Goal: Transaction & Acquisition: Book appointment/travel/reservation

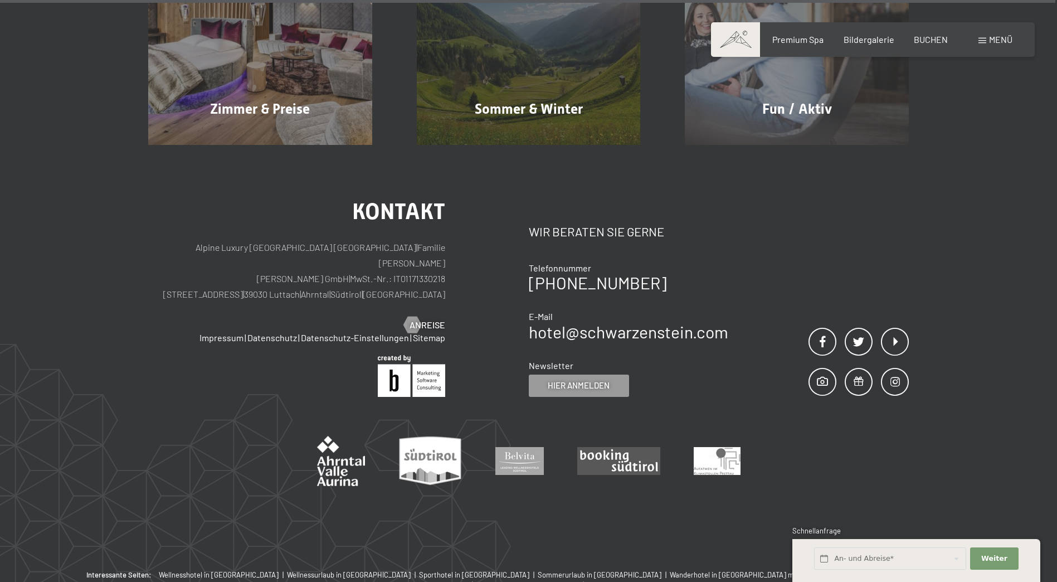
scroll to position [5664, 0]
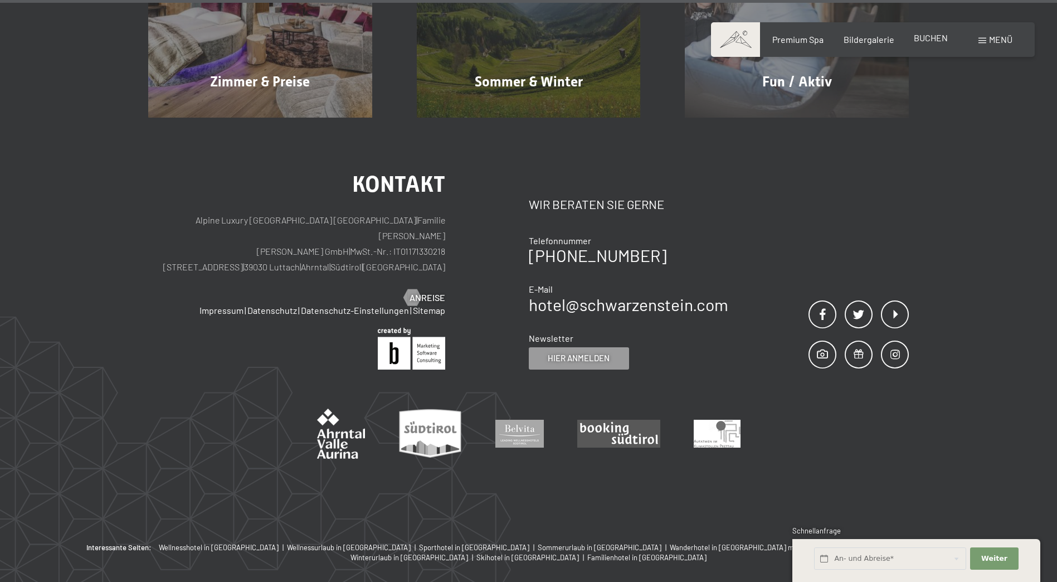
click at [918, 40] on span "BUCHEN" at bounding box center [931, 37] width 34 height 11
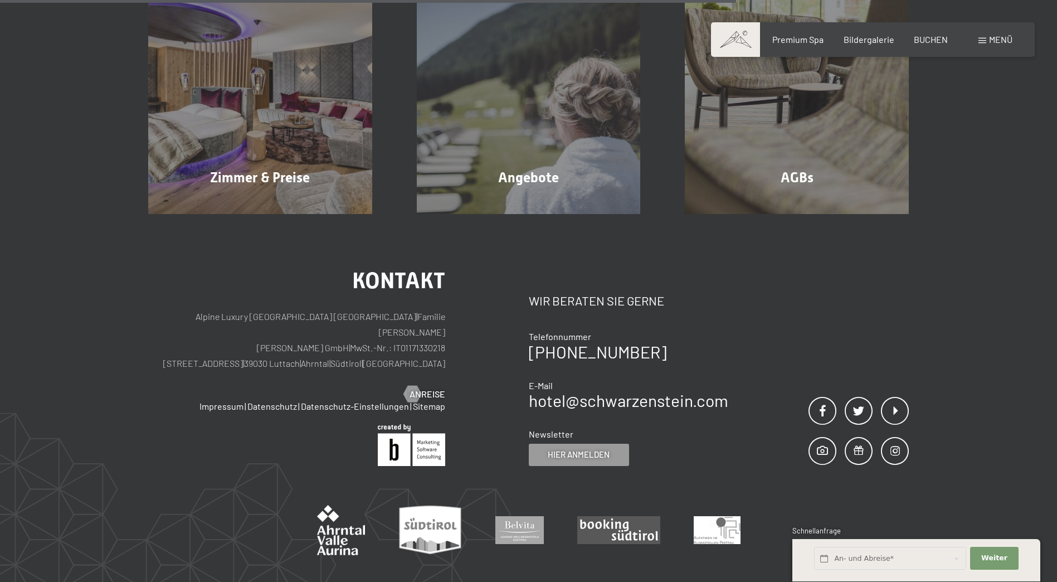
scroll to position [334, 0]
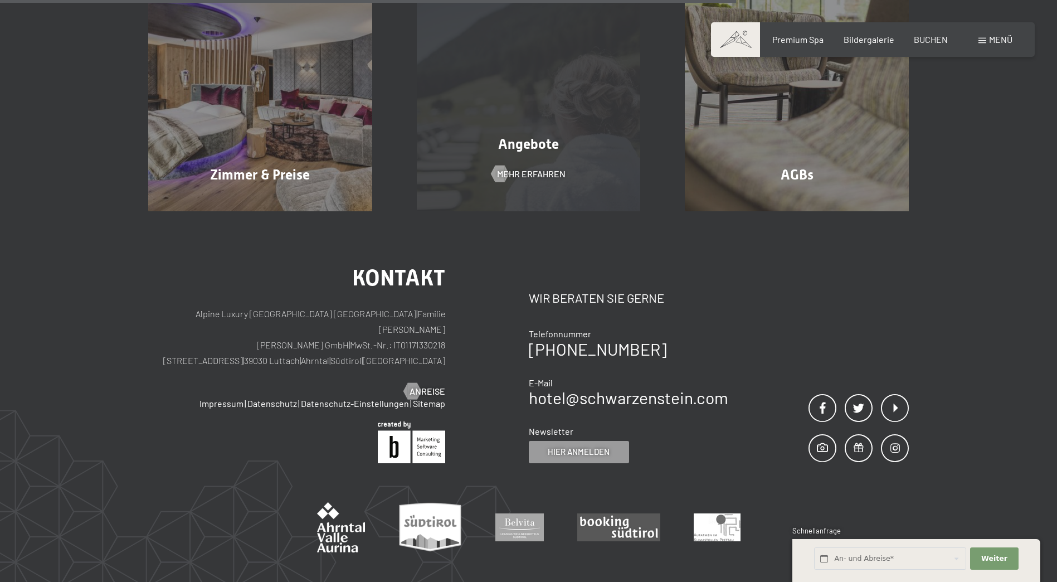
click at [498, 66] on div "Angebote Mehr erfahren" at bounding box center [529, 99] width 269 height 224
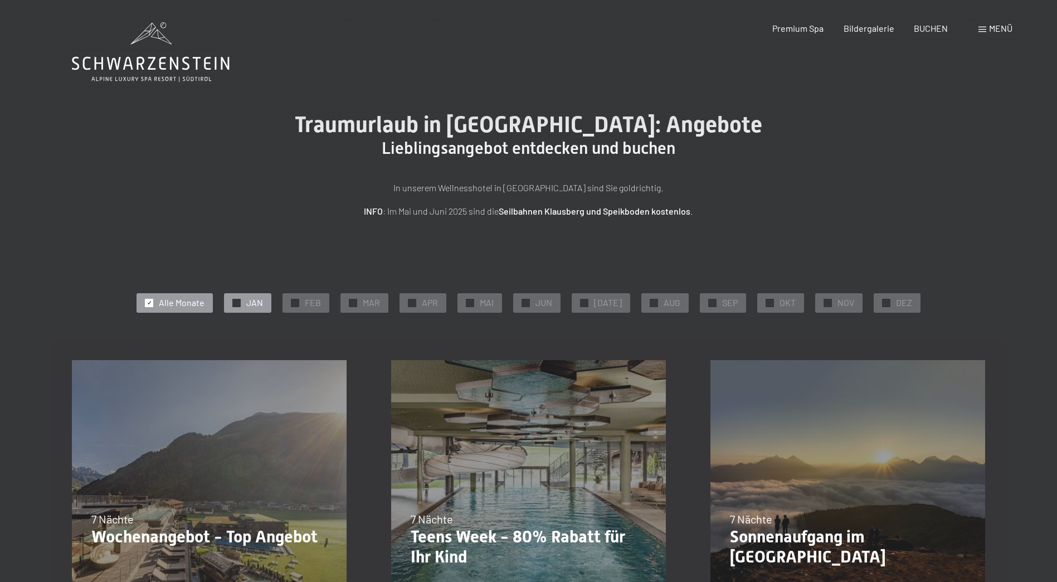
click at [243, 308] on div "✓ JAN" at bounding box center [247, 302] width 47 height 19
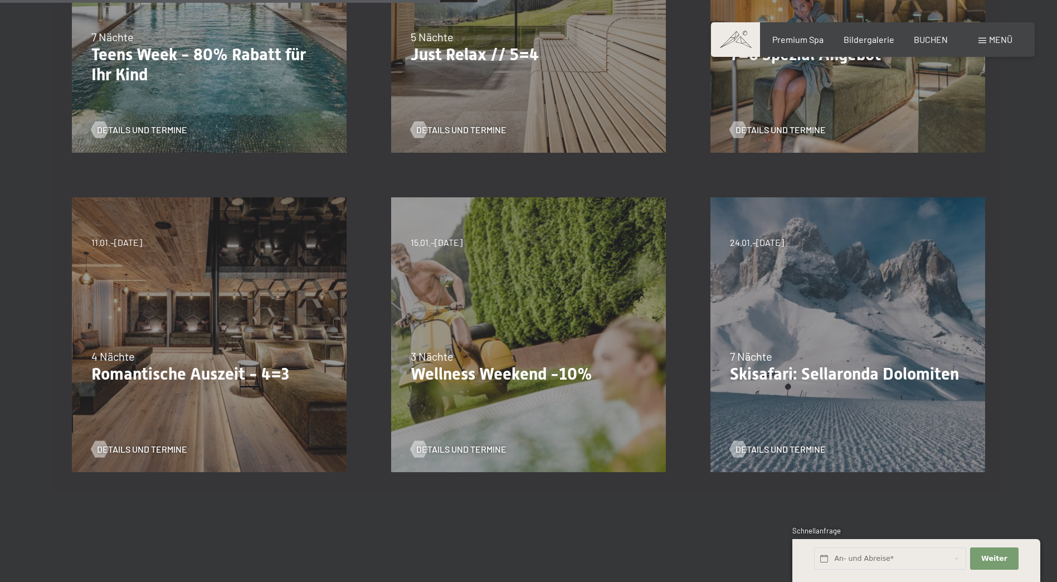
scroll to position [502, 0]
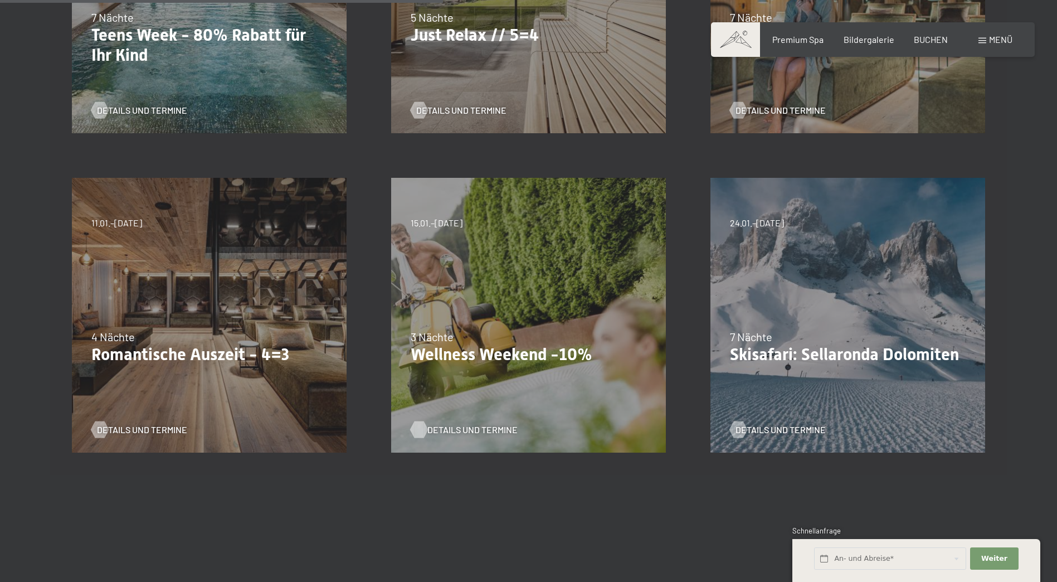
click at [484, 431] on span "Details und Termine" at bounding box center [472, 430] width 90 height 12
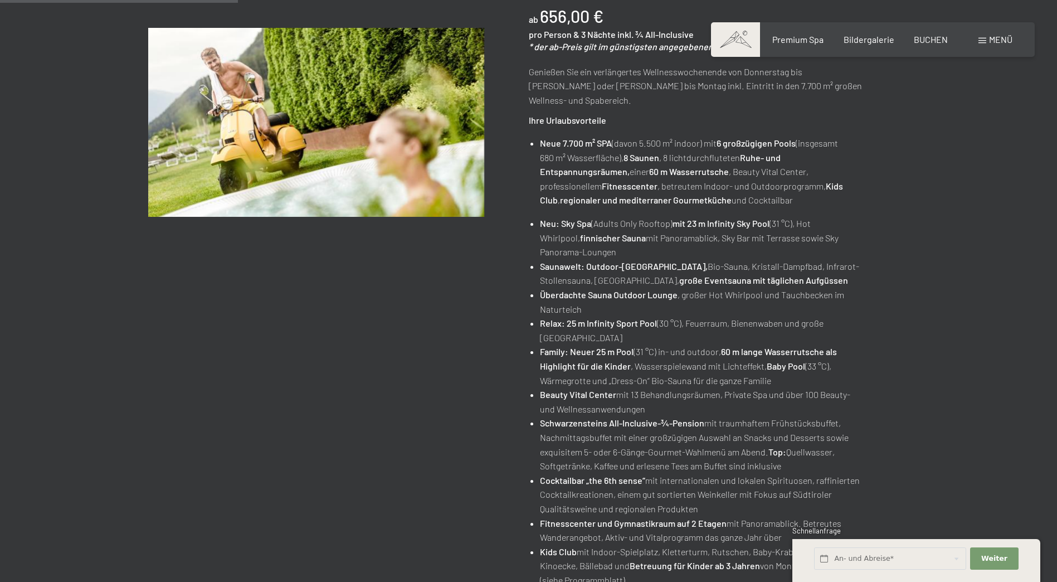
scroll to position [56, 0]
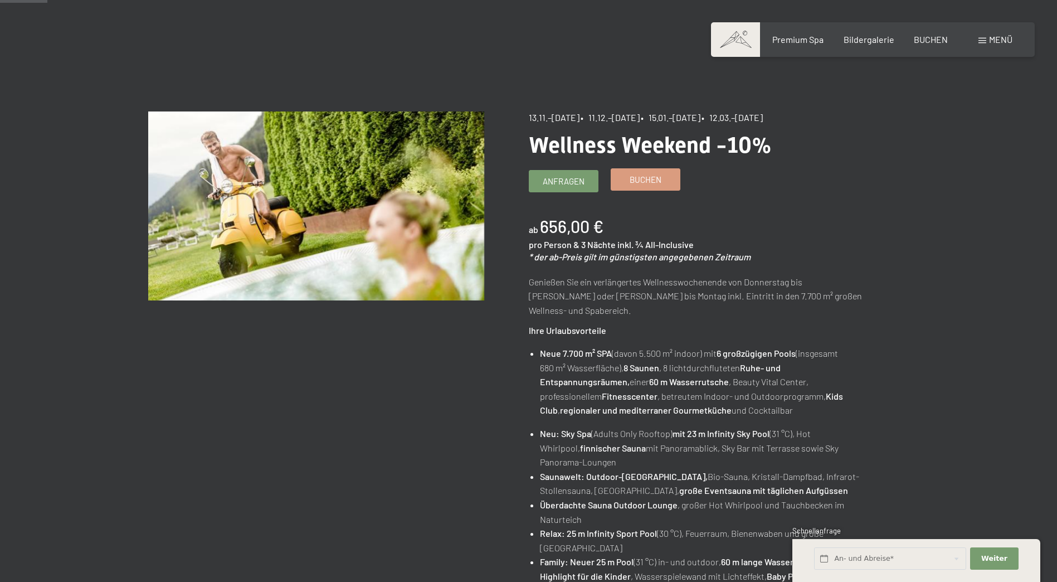
click at [644, 188] on link "Buchen" at bounding box center [645, 179] width 69 height 21
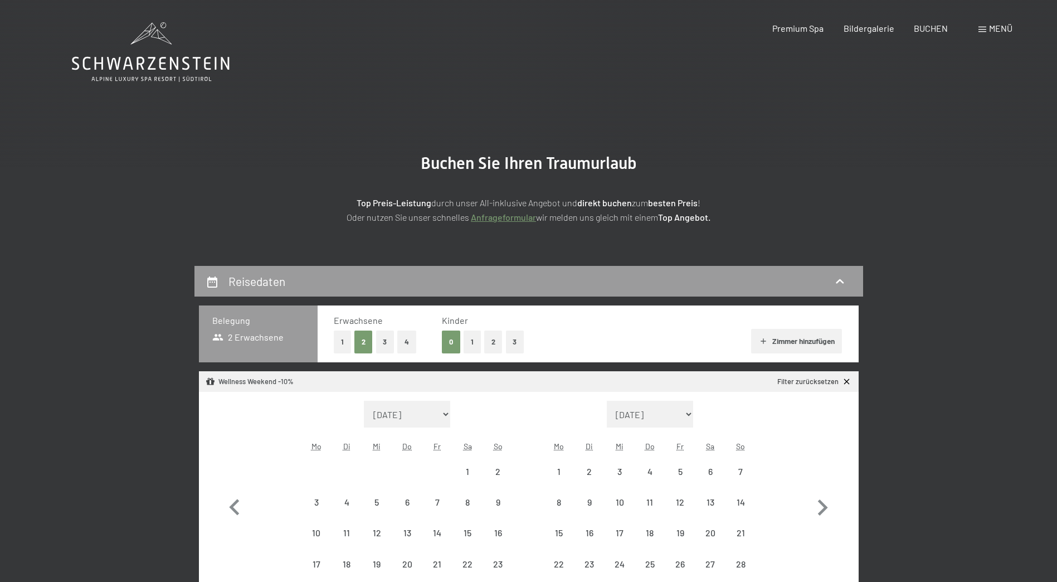
select select "[DATE]"
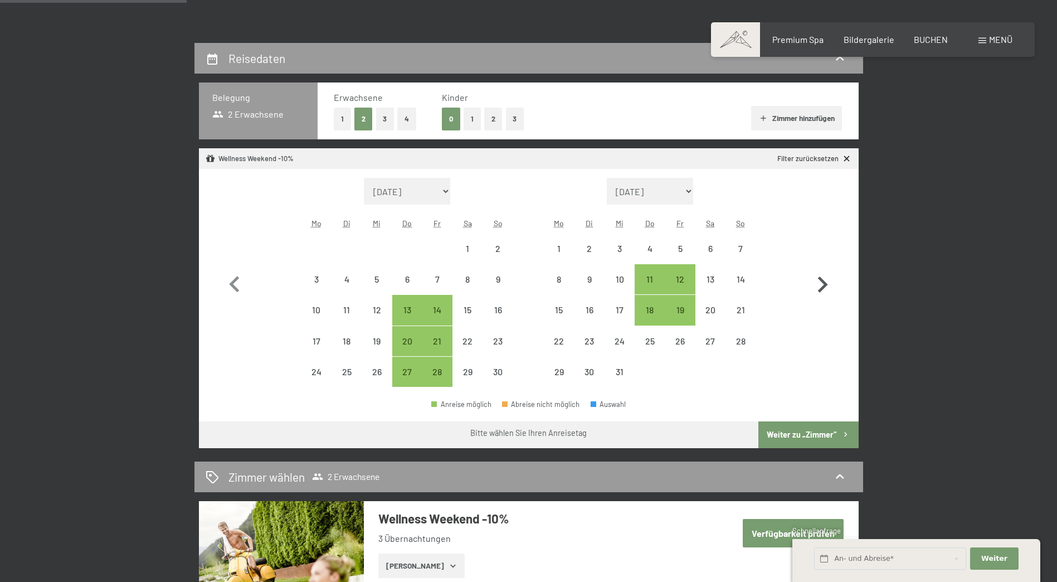
click at [821, 285] on icon "button" at bounding box center [822, 285] width 32 height 32
select select "[DATE]"
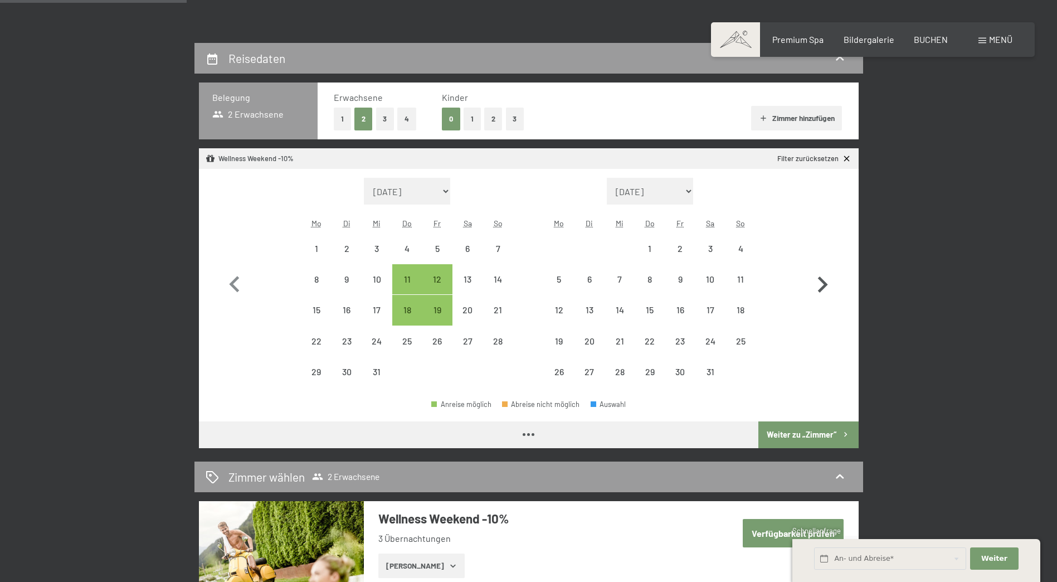
select select "[DATE]"
click at [821, 285] on icon "button" at bounding box center [822, 285] width 32 height 32
select select "[DATE]"
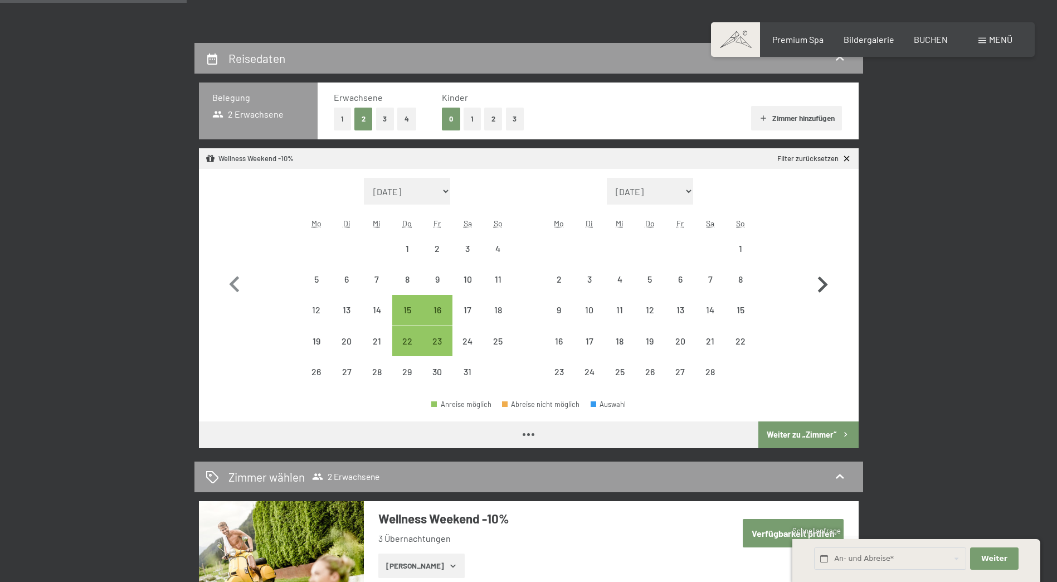
select select "[DATE]"
click at [437, 342] on div "23" at bounding box center [438, 351] width 28 height 28
select select "[DATE]"
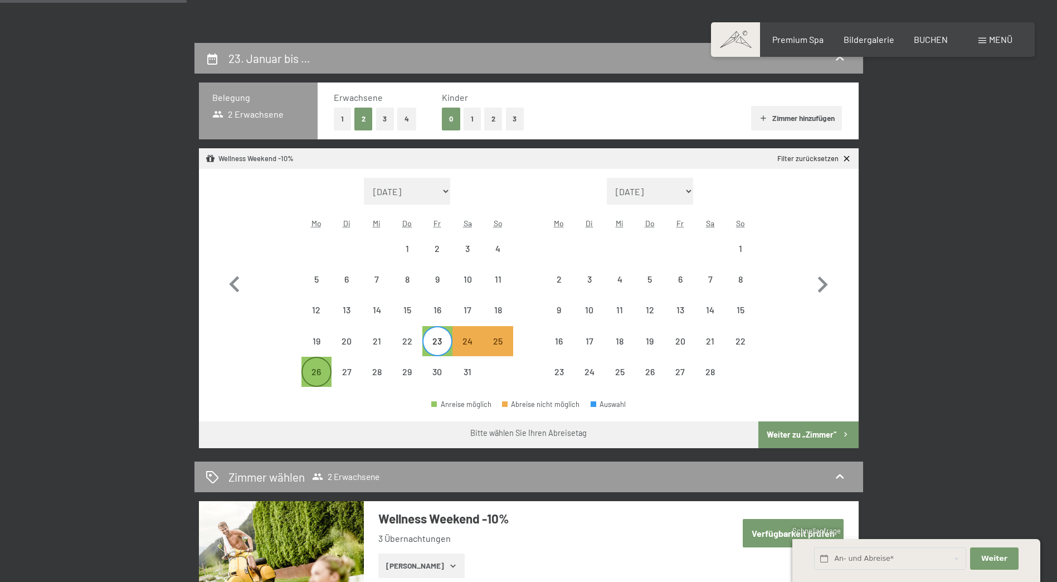
click at [307, 371] on div "26" at bounding box center [317, 381] width 28 height 28
select select "[DATE]"
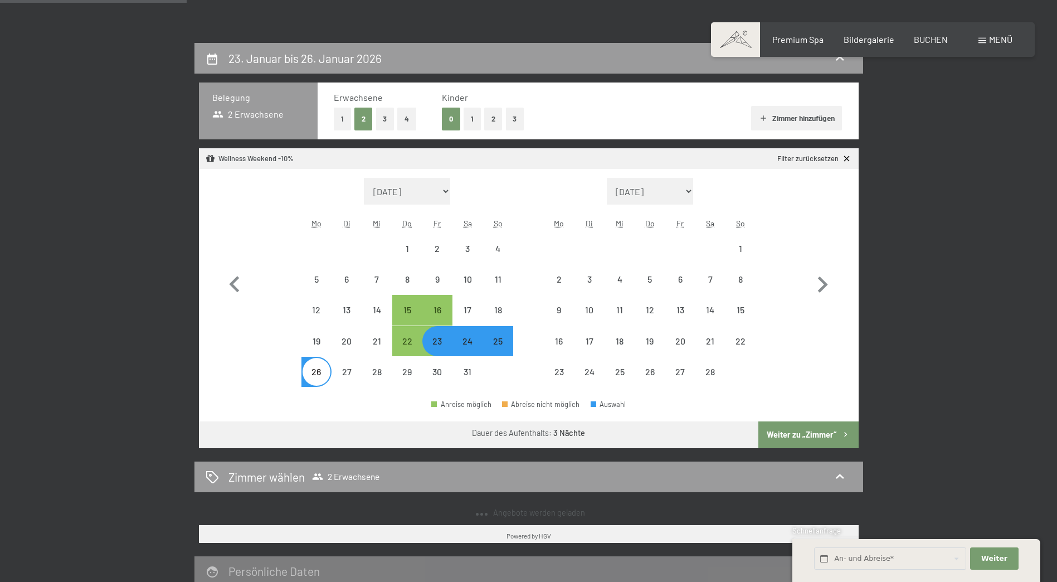
select select "[DATE]"
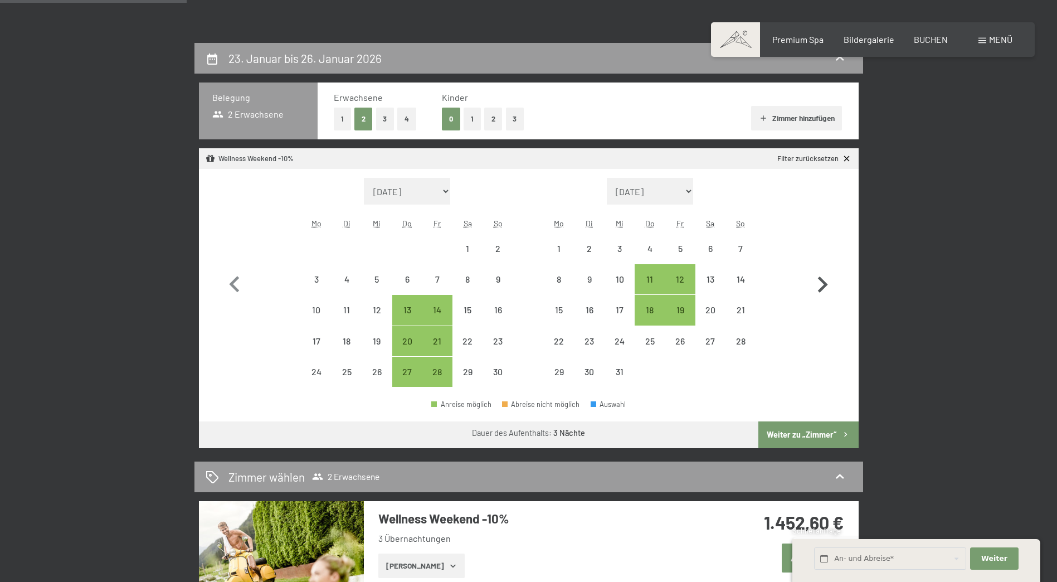
click at [811, 286] on icon "button" at bounding box center [822, 285] width 32 height 32
select select "[DATE]"
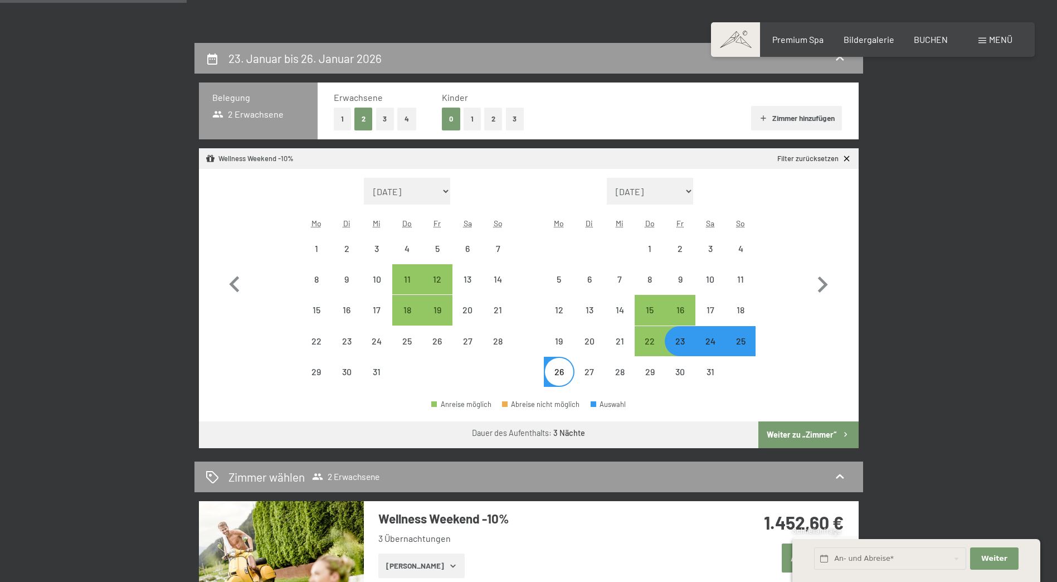
click at [814, 437] on button "Weiter zu „Zimmer“" at bounding box center [808, 434] width 100 height 27
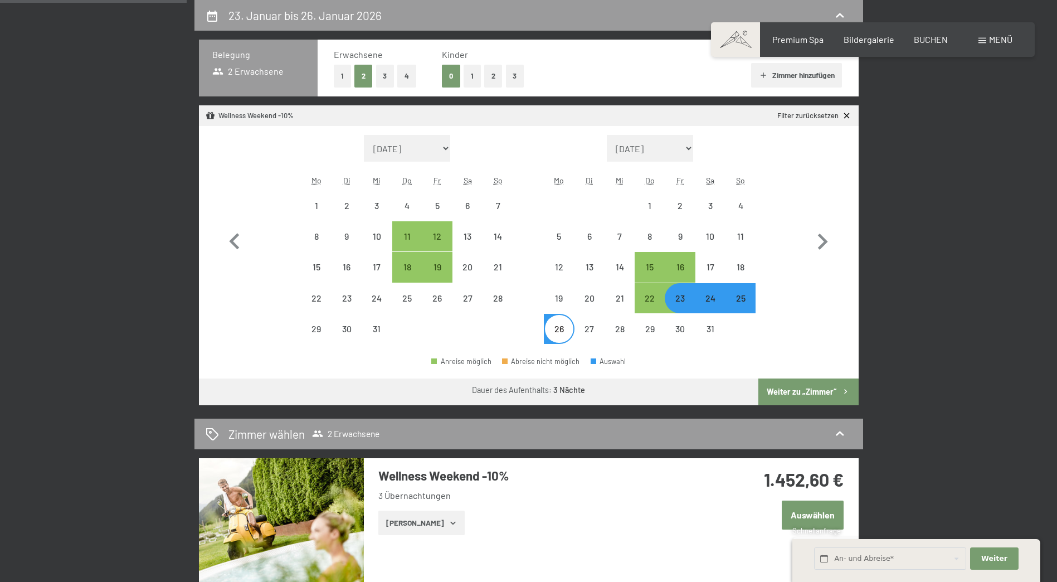
select select "[DATE]"
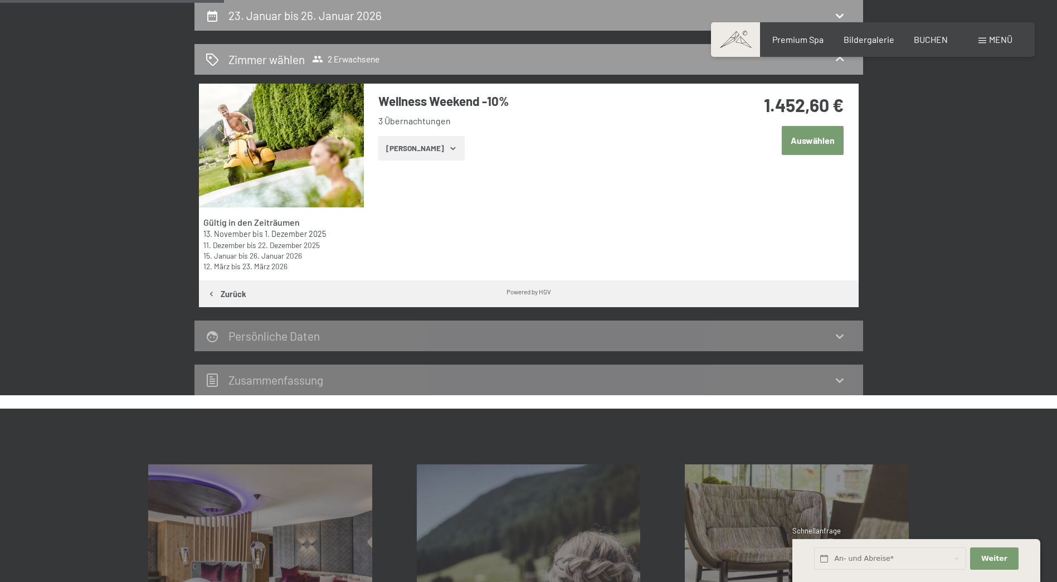
click at [415, 152] on button "[PERSON_NAME]" at bounding box center [421, 148] width 86 height 25
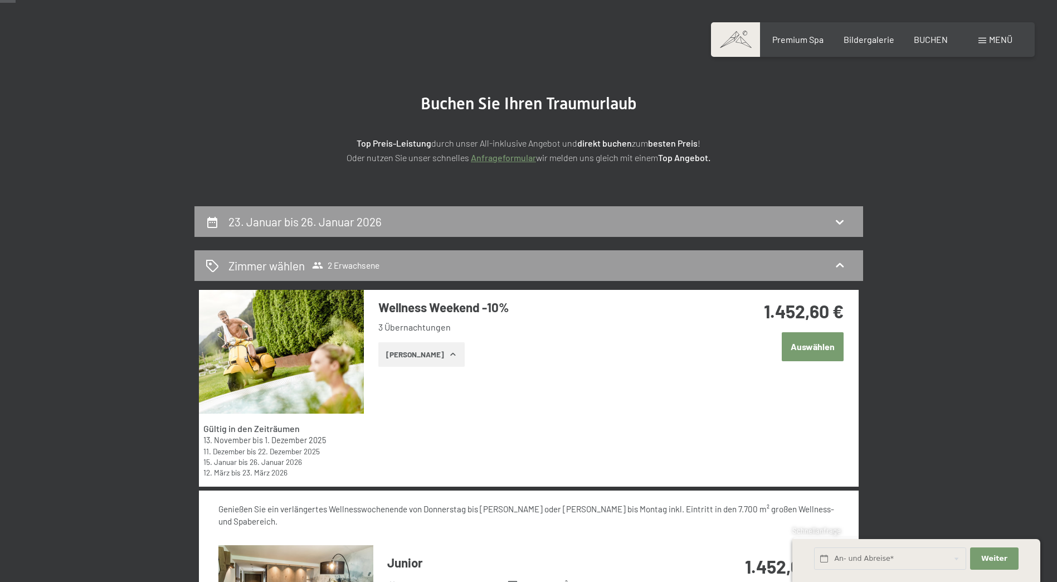
scroll to position [43, 0]
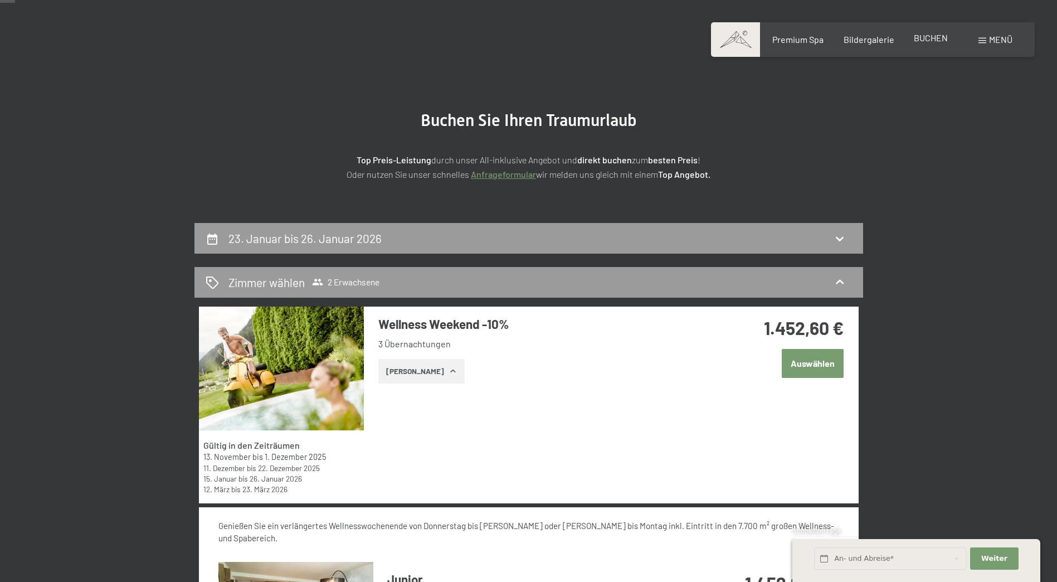
click at [930, 41] on span "BUCHEN" at bounding box center [931, 37] width 34 height 11
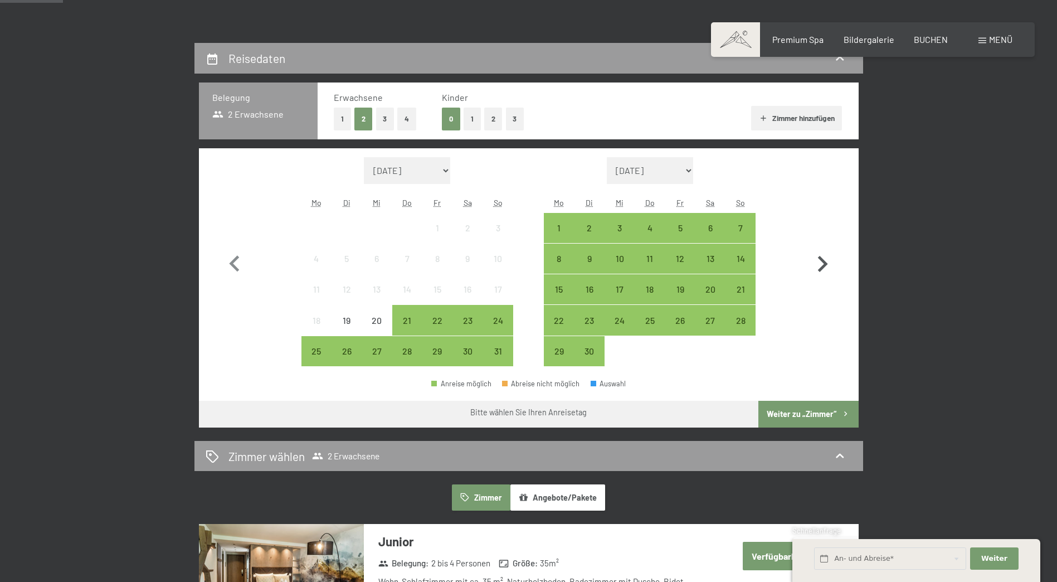
click at [809, 252] on icon "button" at bounding box center [822, 264] width 32 height 32
select select "2025-09-01"
select select "2025-10-01"
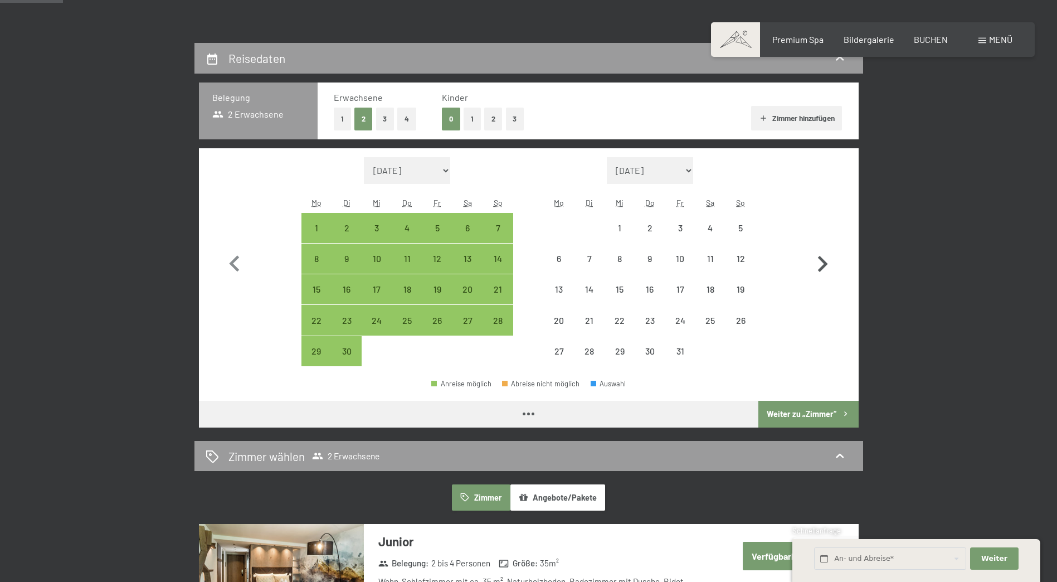
click at [809, 252] on icon "button" at bounding box center [822, 264] width 32 height 32
select select "2025-10-01"
select select "[DATE]"
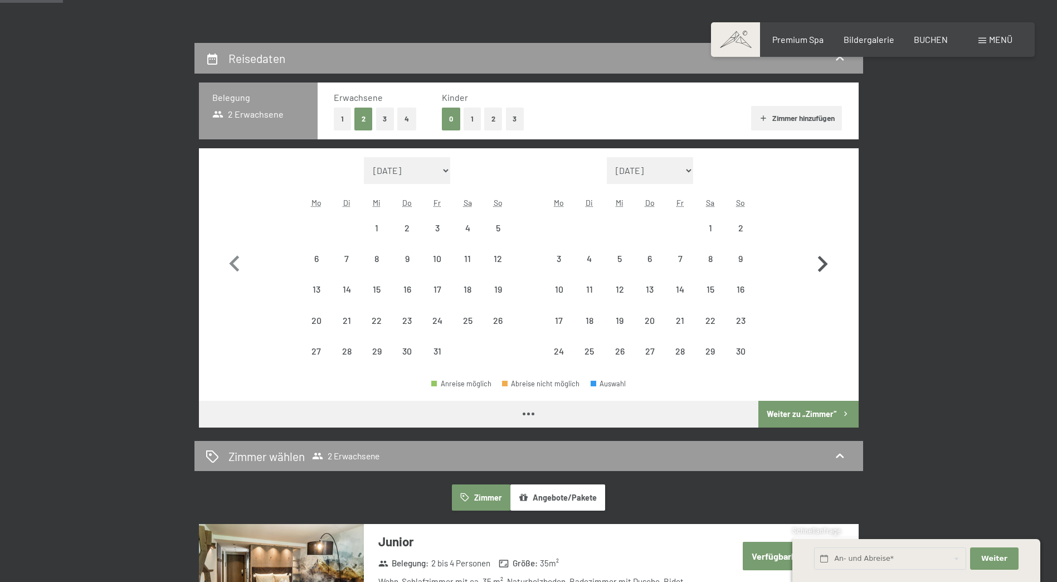
click at [809, 252] on icon "button" at bounding box center [822, 264] width 32 height 32
select select "[DATE]"
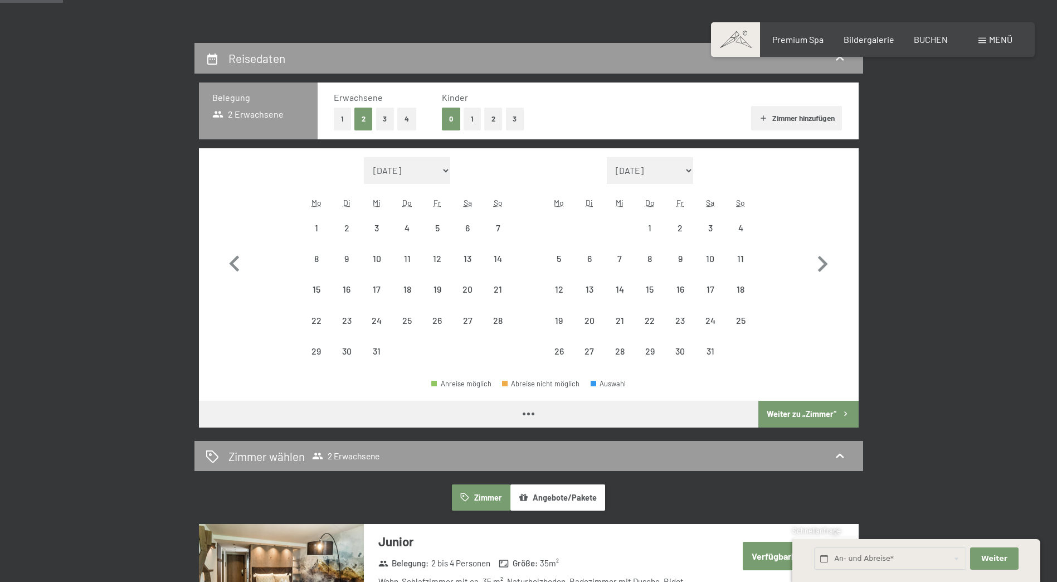
select select "[DATE]"
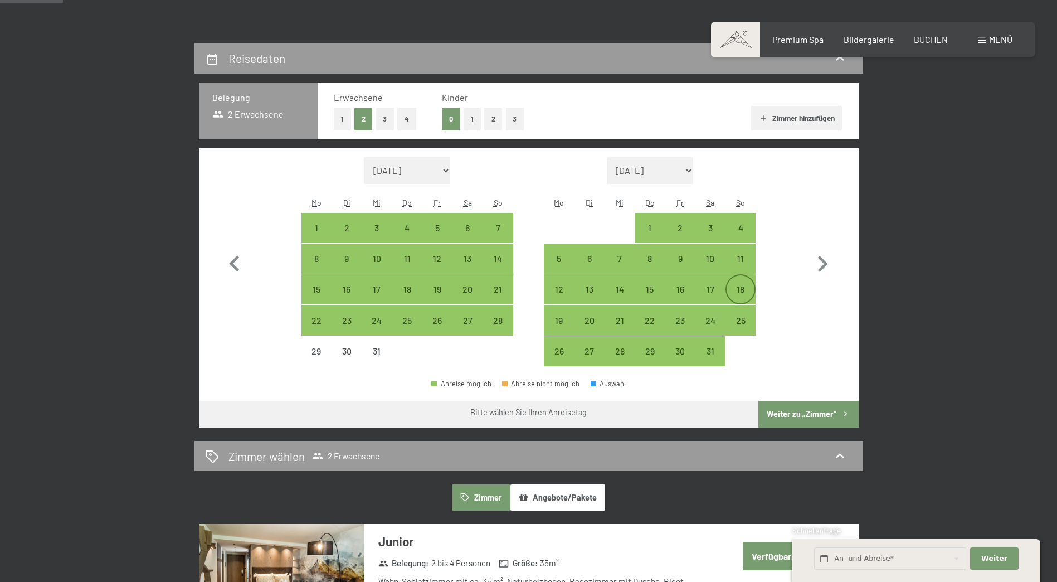
click at [735, 285] on div "18" at bounding box center [741, 299] width 28 height 28
select select "[DATE]"
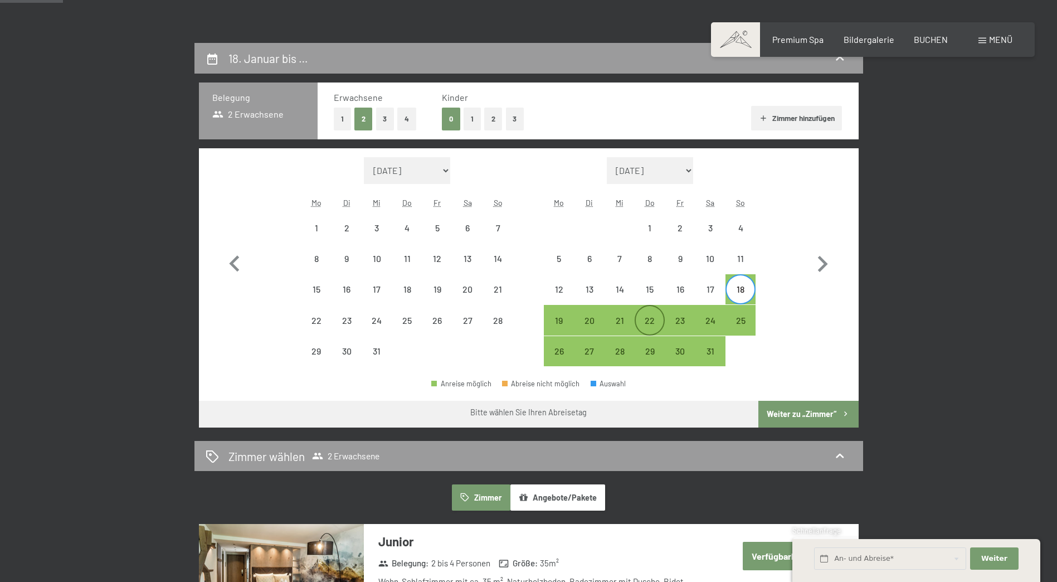
click at [653, 316] on div "22" at bounding box center [650, 330] width 28 height 28
select select "[DATE]"
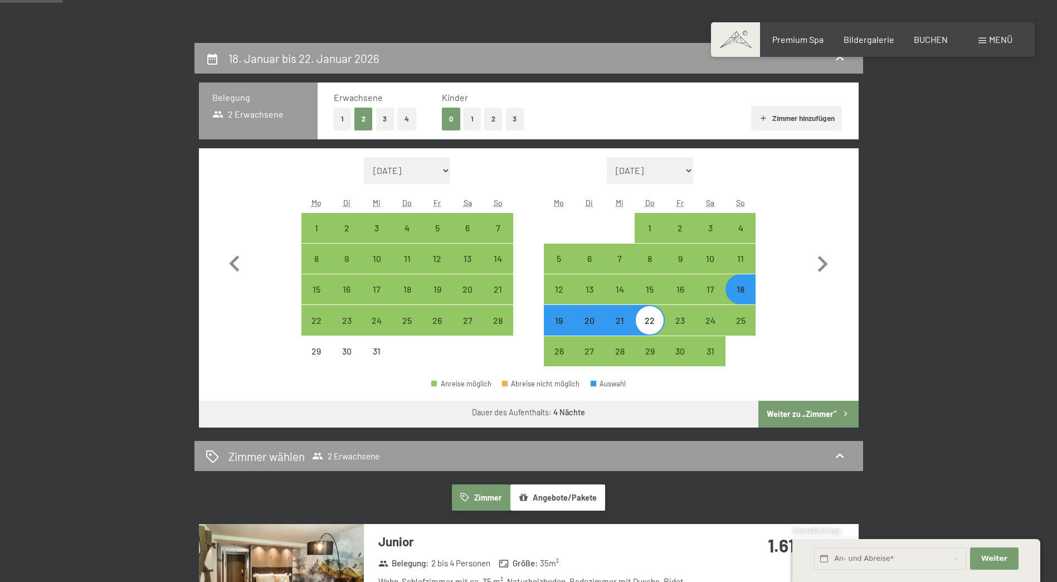
click at [801, 410] on button "Weiter zu „Zimmer“" at bounding box center [808, 414] width 100 height 27
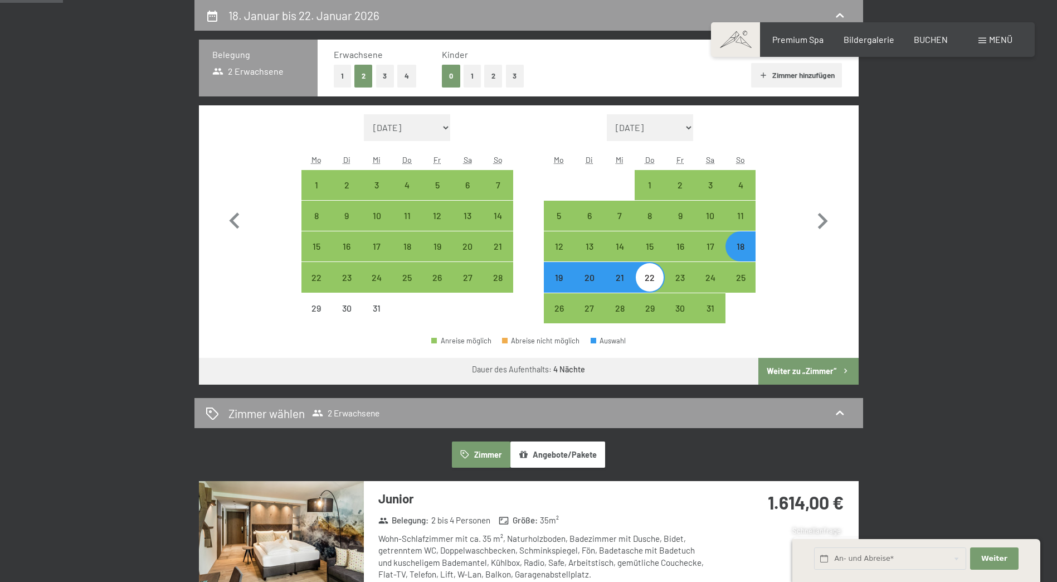
select select "[DATE]"
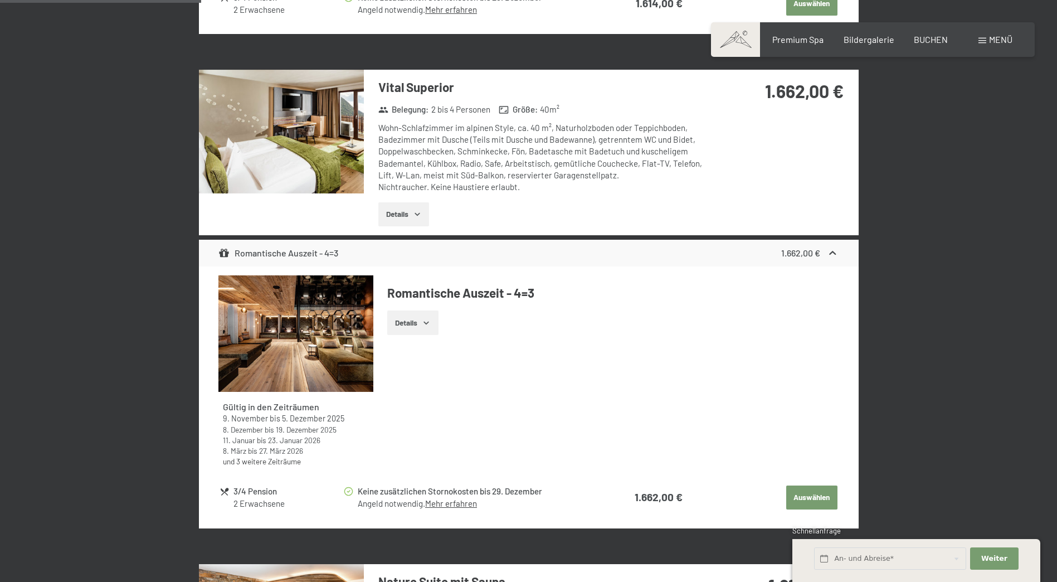
scroll to position [823, 0]
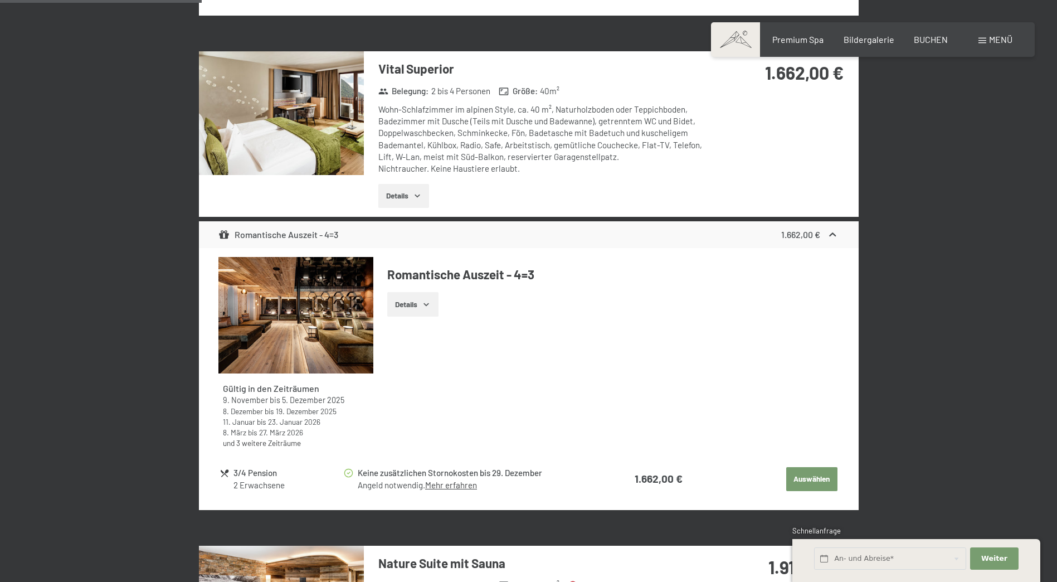
click at [319, 119] on img at bounding box center [281, 113] width 165 height 124
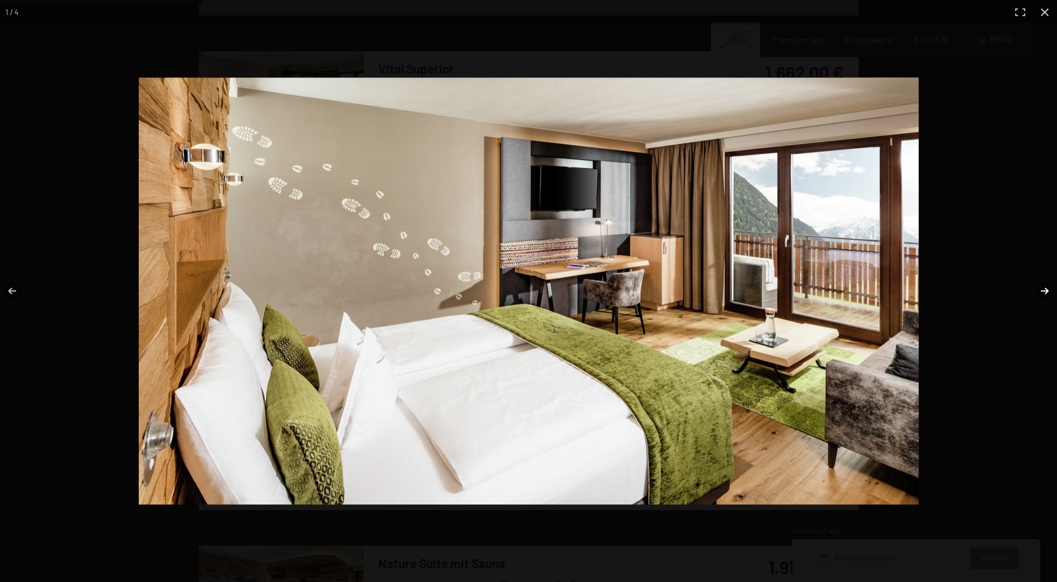
click at [1041, 291] on button "button" at bounding box center [1037, 291] width 39 height 56
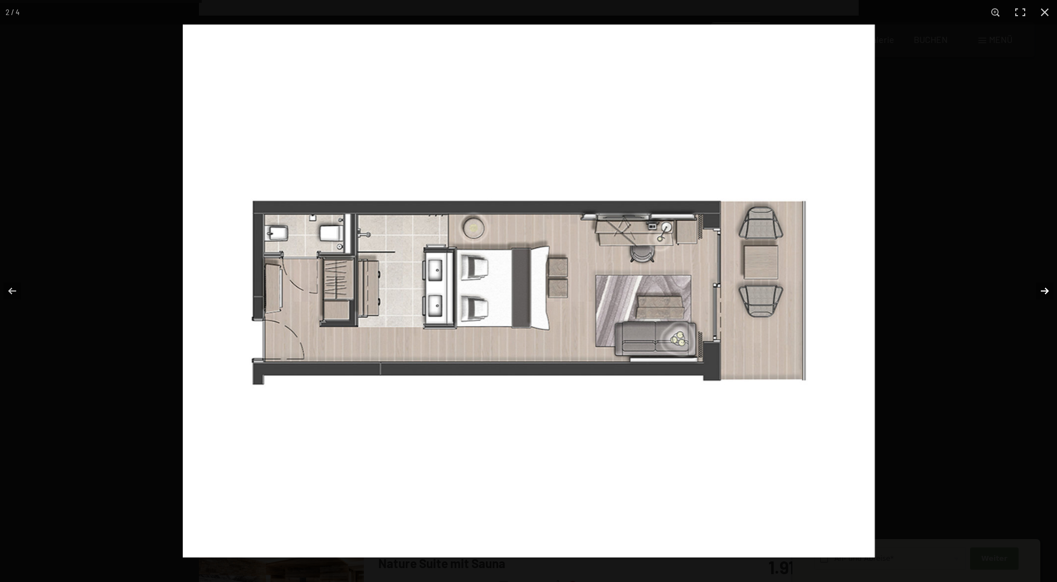
click at [1041, 291] on button "button" at bounding box center [1037, 291] width 39 height 56
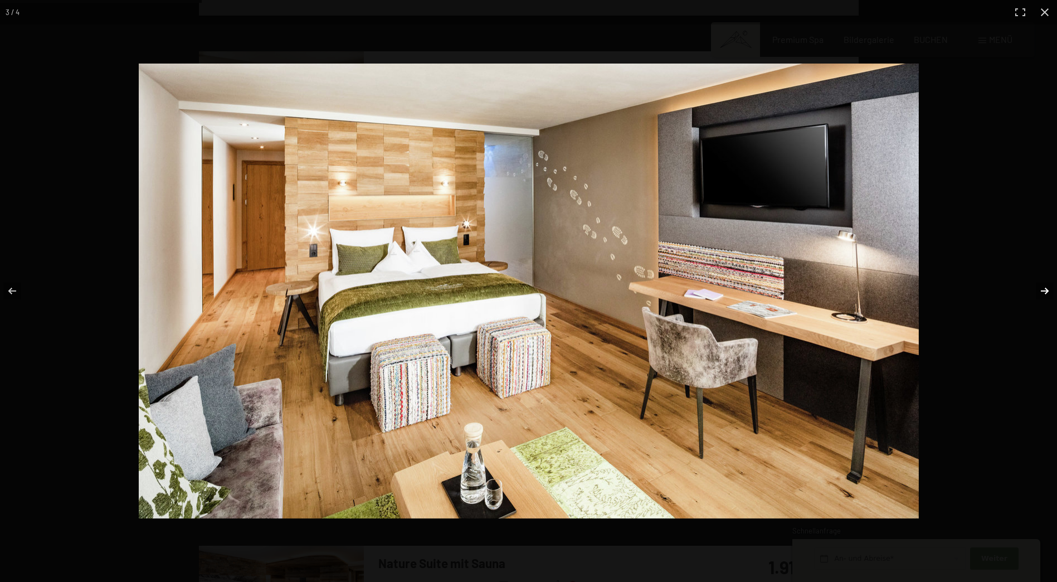
click at [1042, 290] on button "button" at bounding box center [1037, 291] width 39 height 56
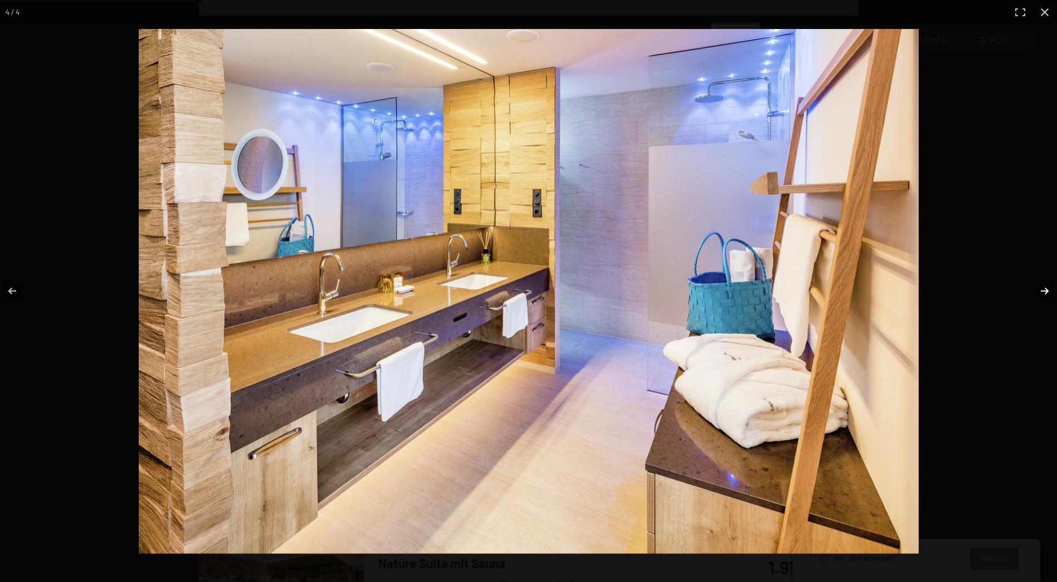
click at [1042, 290] on button "button" at bounding box center [1037, 291] width 39 height 56
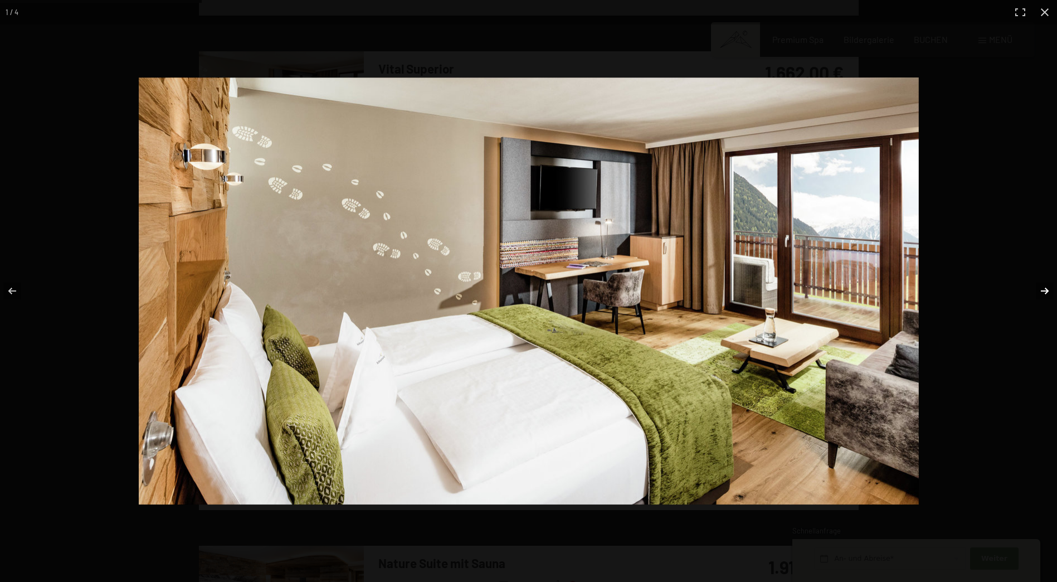
click at [1042, 290] on button "button" at bounding box center [1037, 291] width 39 height 56
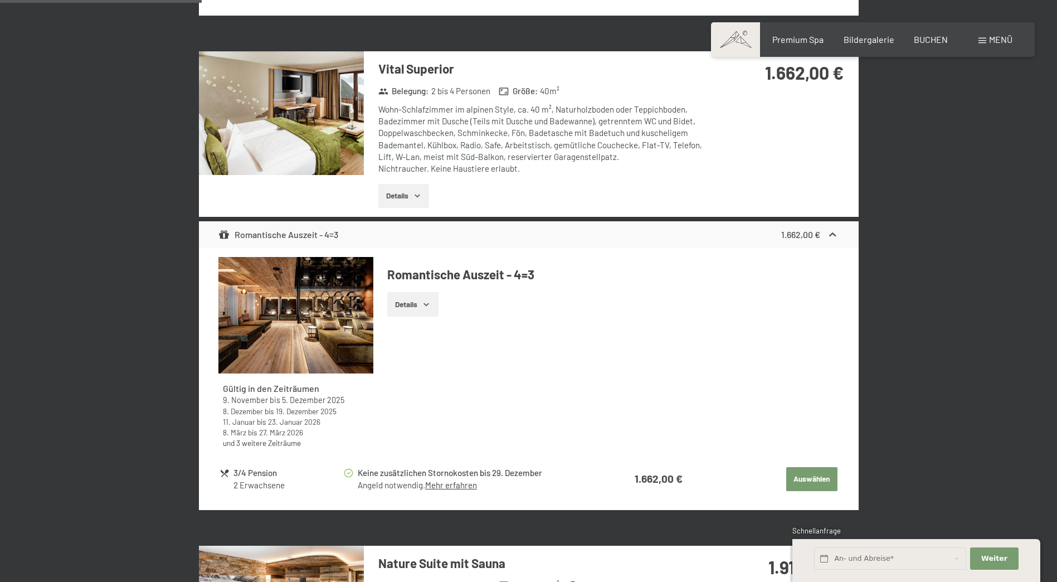
click at [0, 0] on button "button" at bounding box center [0, 0] width 0 height 0
